Goal: Find specific page/section

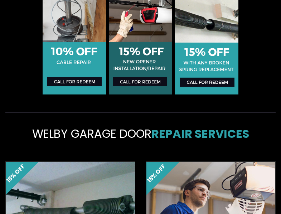
scroll to position [986, 0]
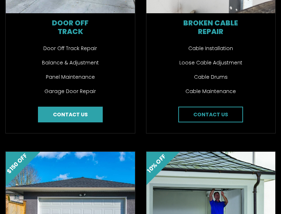
click at [39, 107] on link "Contact us" at bounding box center [70, 115] width 65 height 16
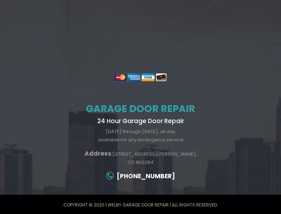
scroll to position [248, 0]
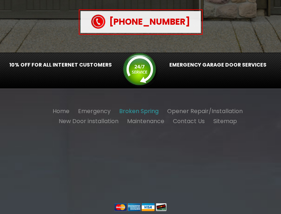
click at [119, 107] on link "Broken Spring" at bounding box center [138, 111] width 39 height 8
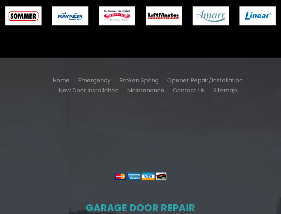
scroll to position [1351, 0]
